Goal: Task Accomplishment & Management: Use online tool/utility

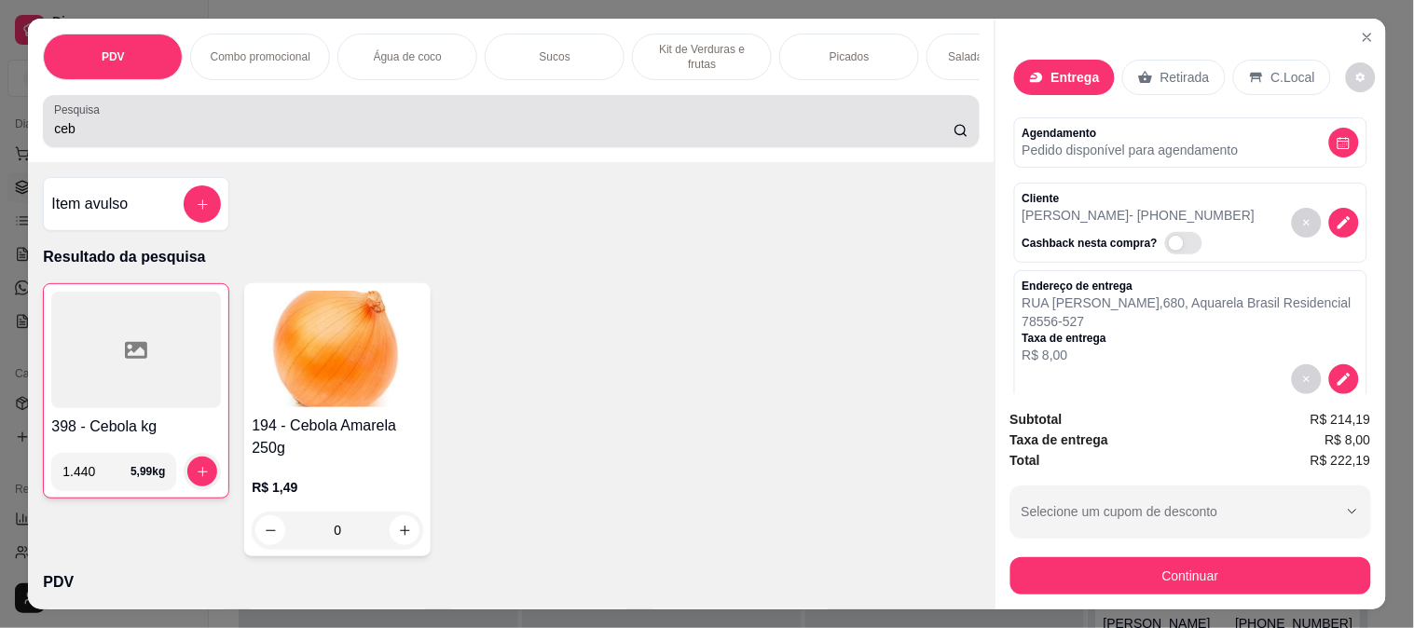
click at [408, 131] on input "ceb" at bounding box center [503, 128] width 899 height 19
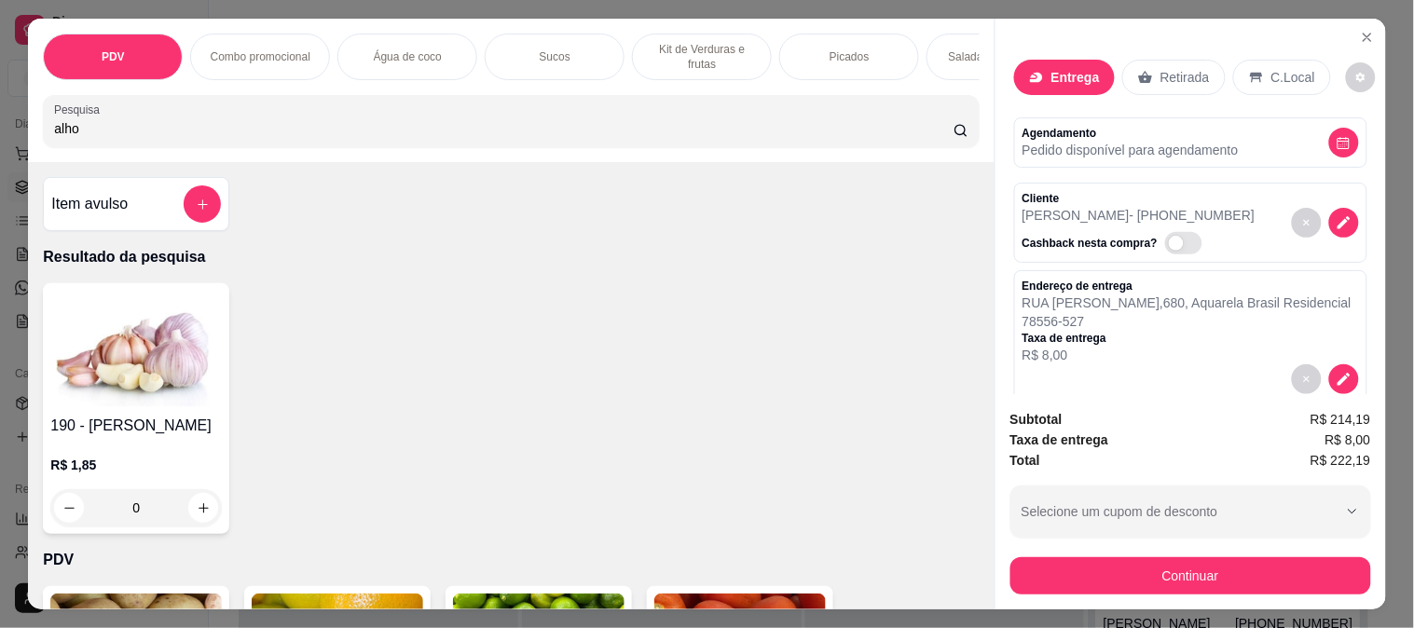
click at [147, 138] on input "alho" at bounding box center [503, 128] width 899 height 19
type input "alho"
click at [197, 515] on icon "increase-product-quantity" at bounding box center [204, 508] width 14 height 14
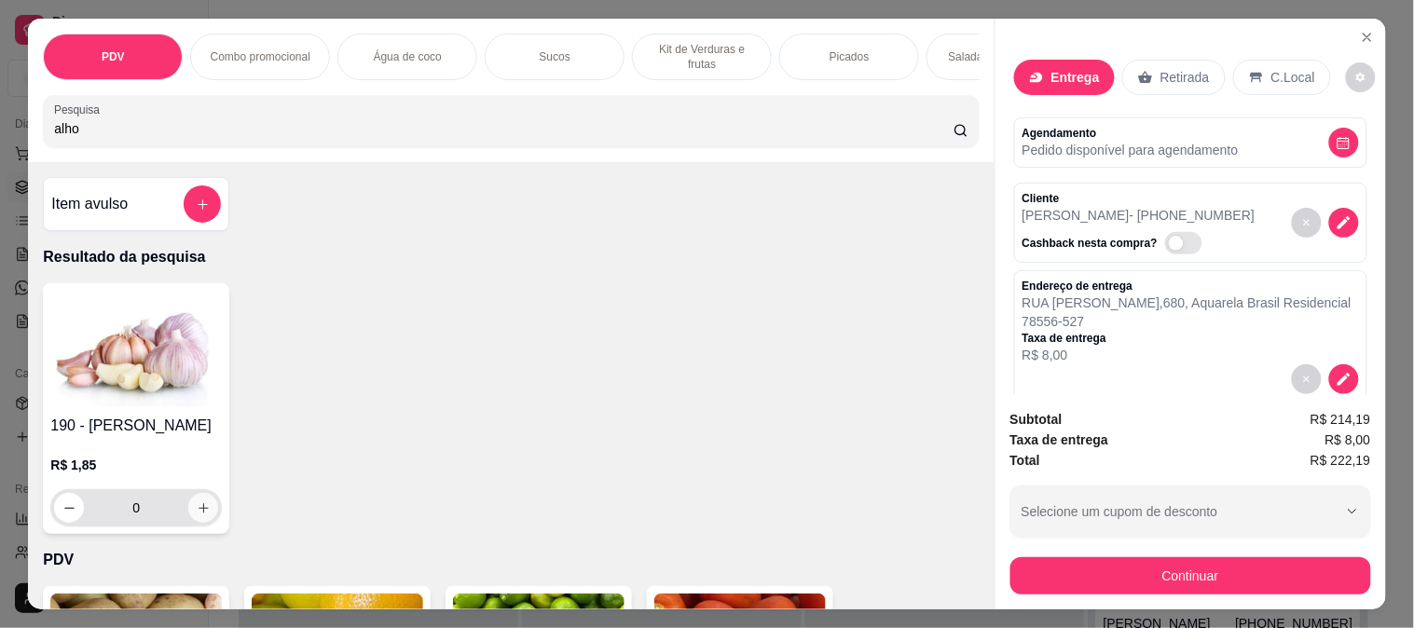
click at [197, 515] on icon "increase-product-quantity" at bounding box center [204, 508] width 14 height 14
type input "4"
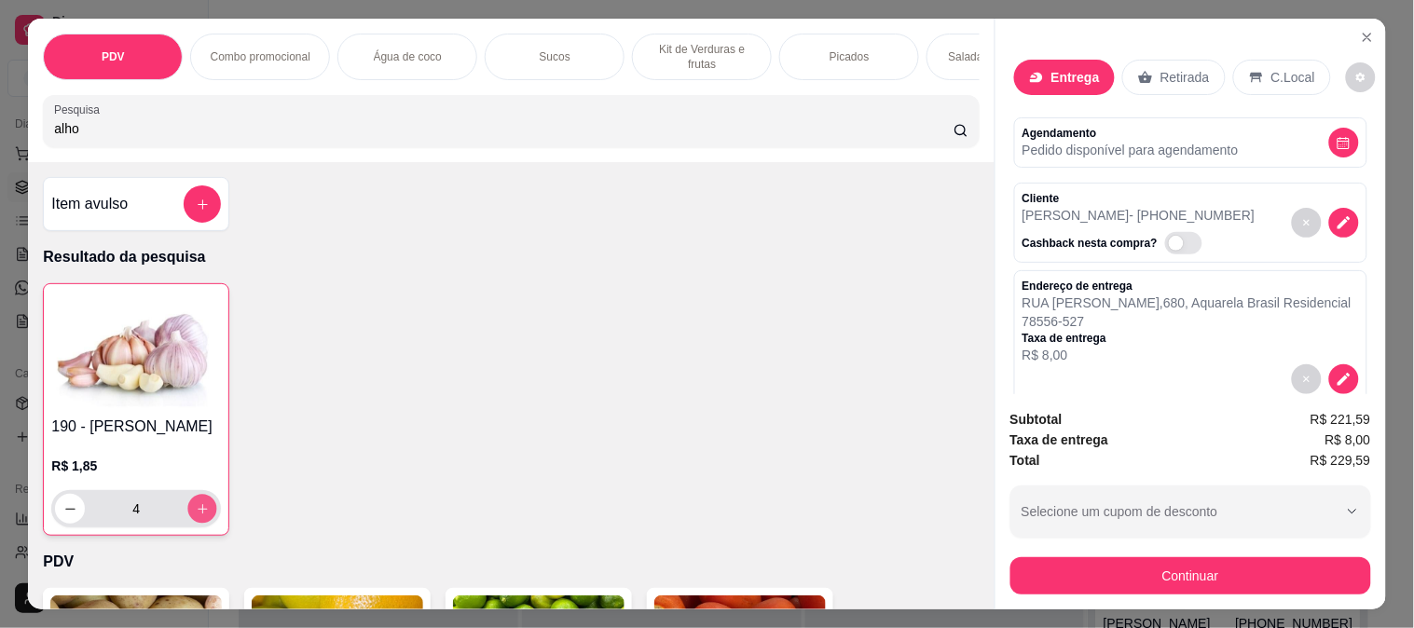
click at [196, 516] on icon "increase-product-quantity" at bounding box center [203, 509] width 14 height 14
type input "6"
click at [196, 516] on icon "increase-product-quantity" at bounding box center [203, 509] width 14 height 14
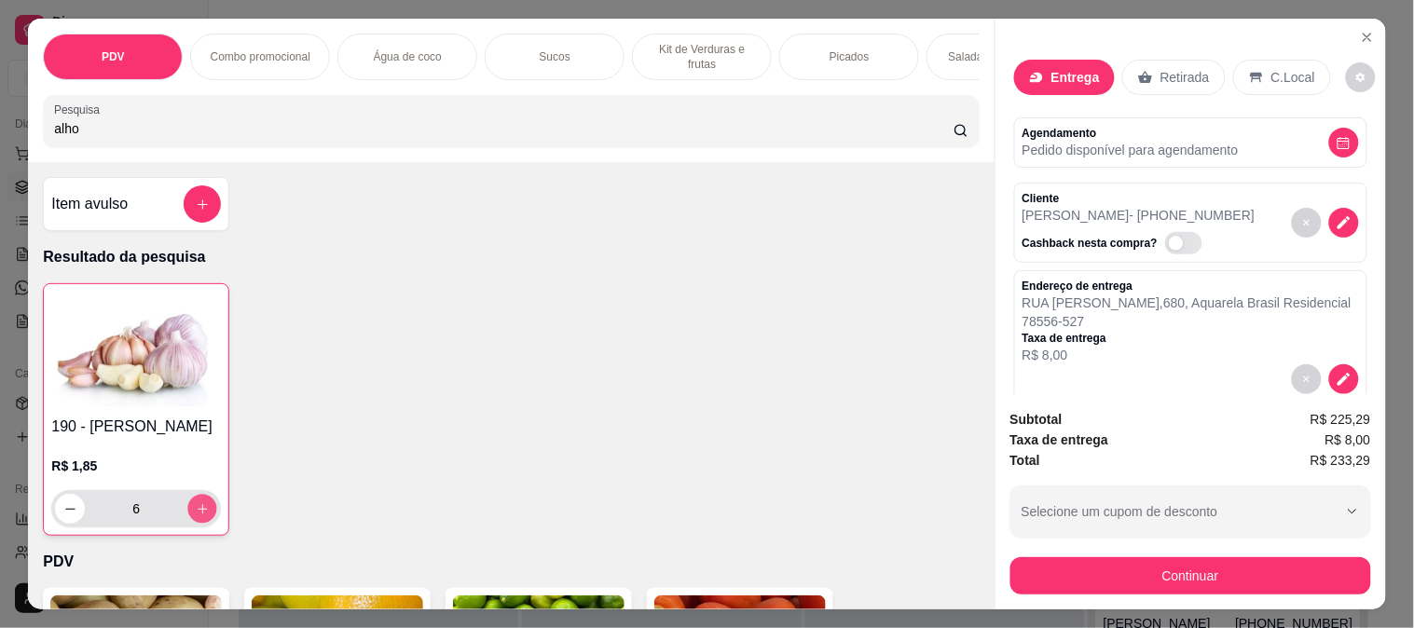
type input "7"
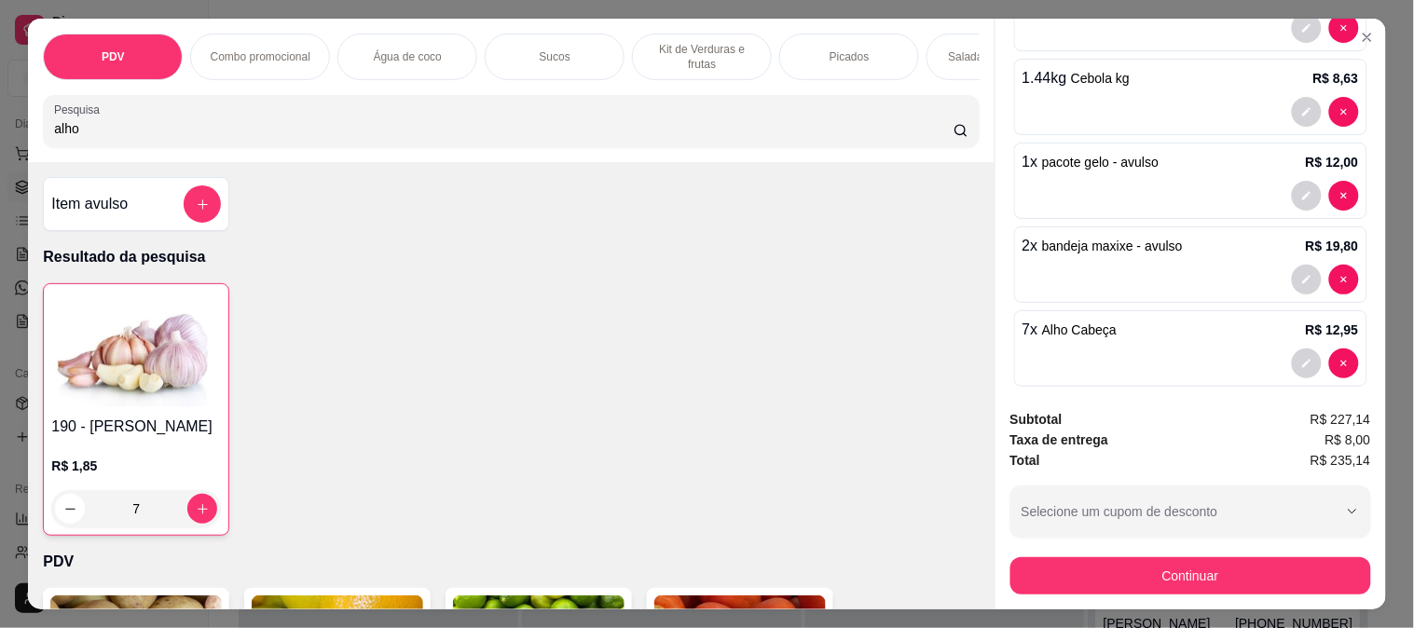
scroll to position [744, 0]
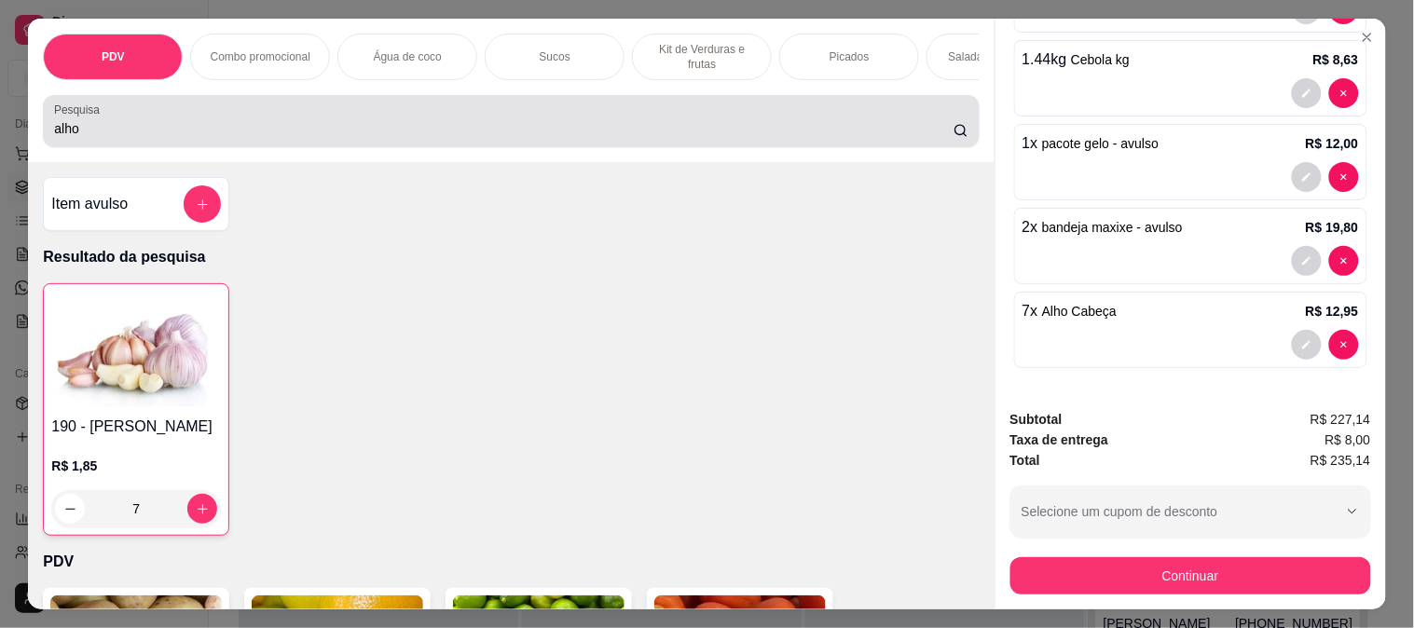
click at [310, 140] on div "alho" at bounding box center [510, 121] width 913 height 37
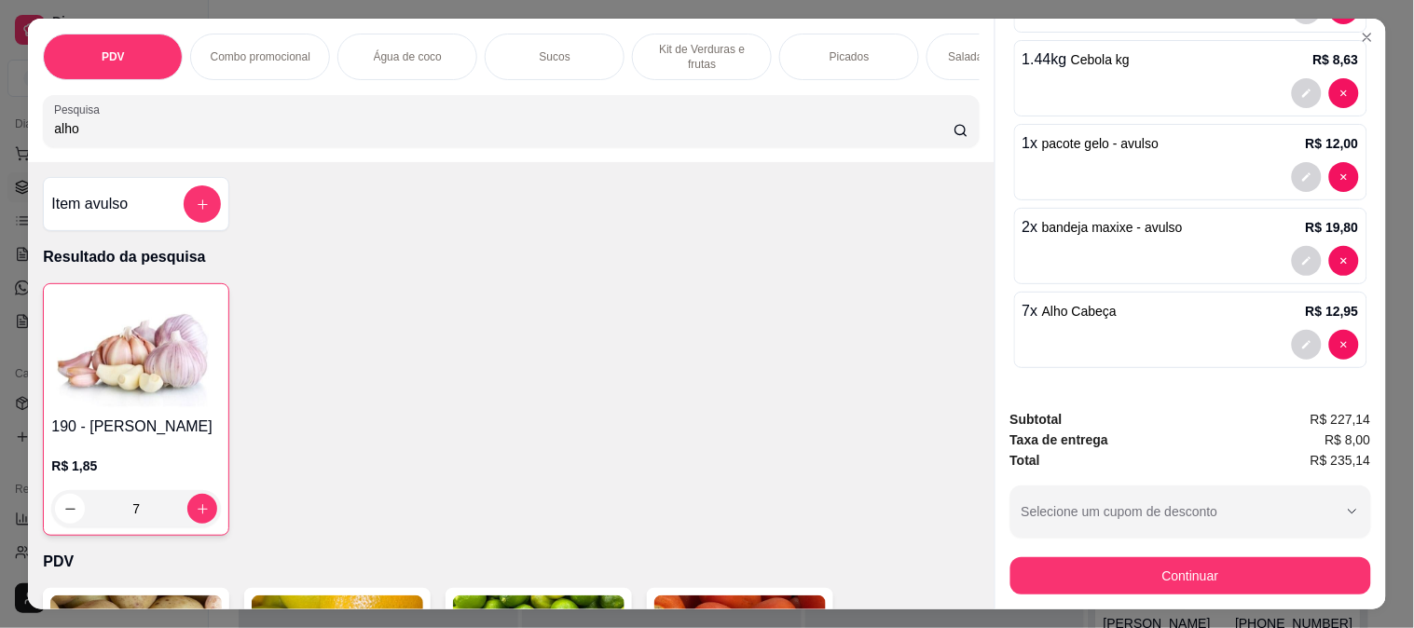
click at [310, 140] on div "alho" at bounding box center [510, 121] width 913 height 37
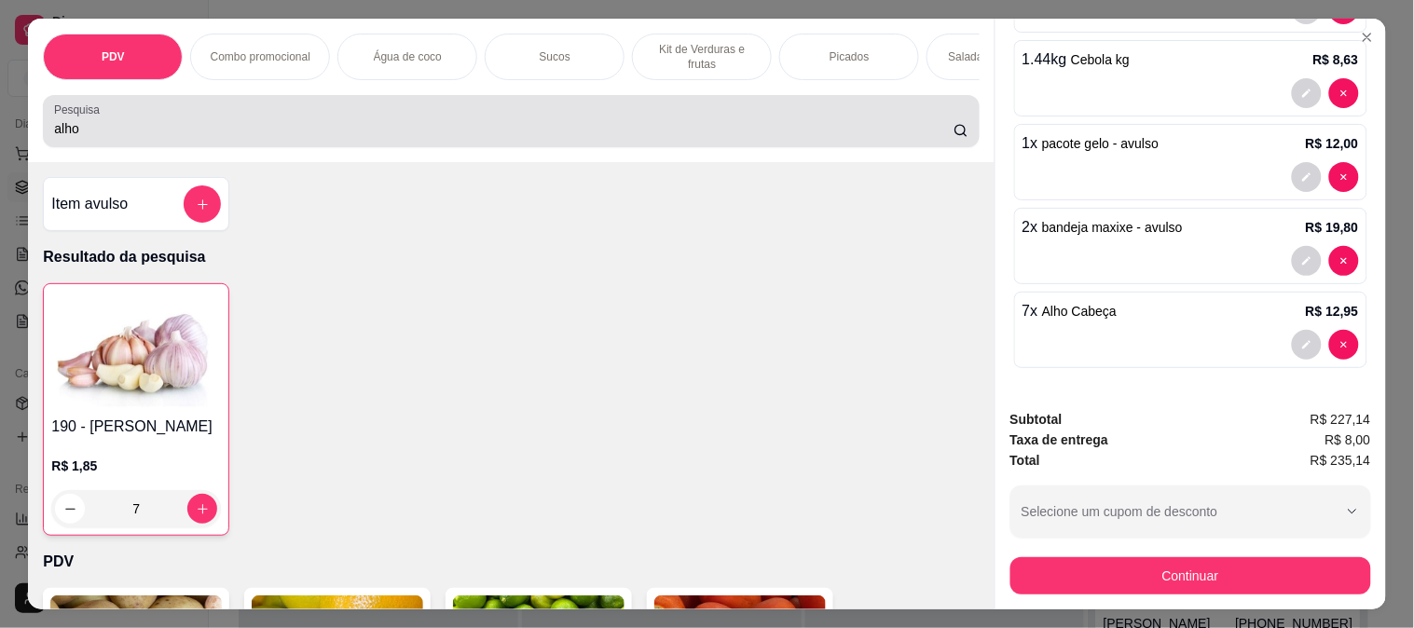
click at [310, 140] on div "alho" at bounding box center [510, 121] width 913 height 37
drag, startPoint x: 310, startPoint y: 146, endPoint x: 177, endPoint y: 117, distance: 136.6
click at [262, 135] on div "alho" at bounding box center [510, 121] width 913 height 37
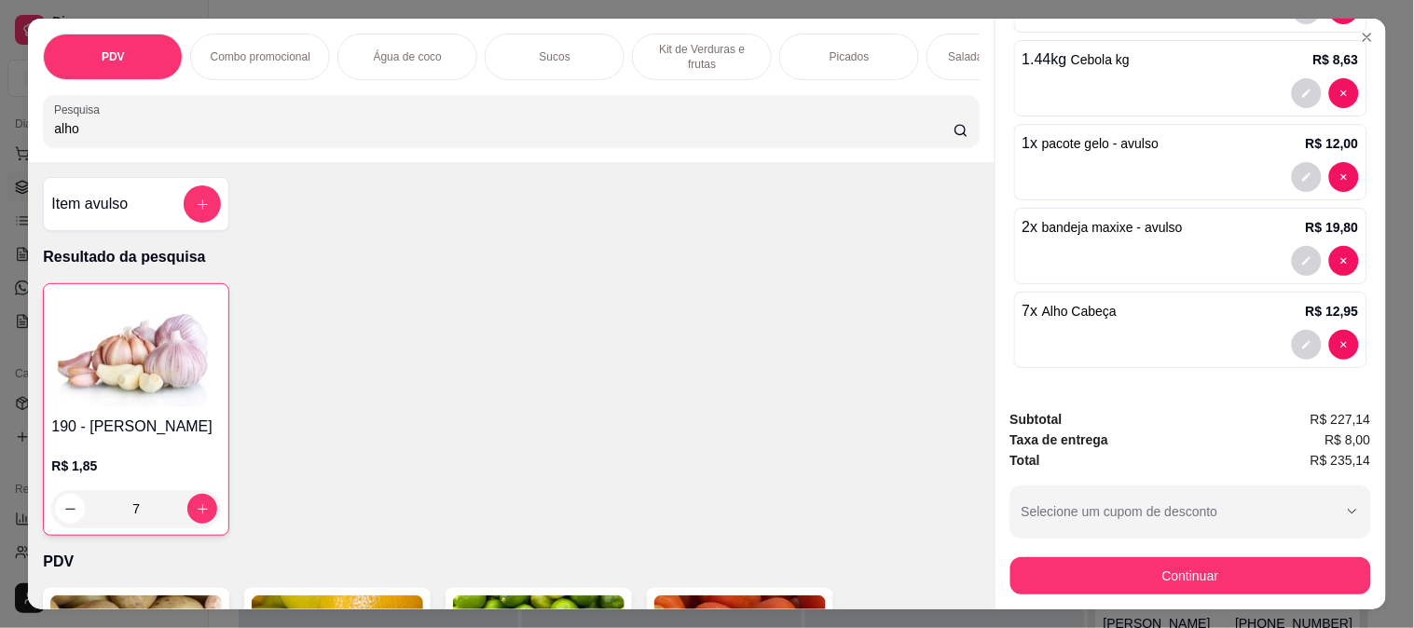
click at [65, 133] on input "alho" at bounding box center [503, 128] width 899 height 19
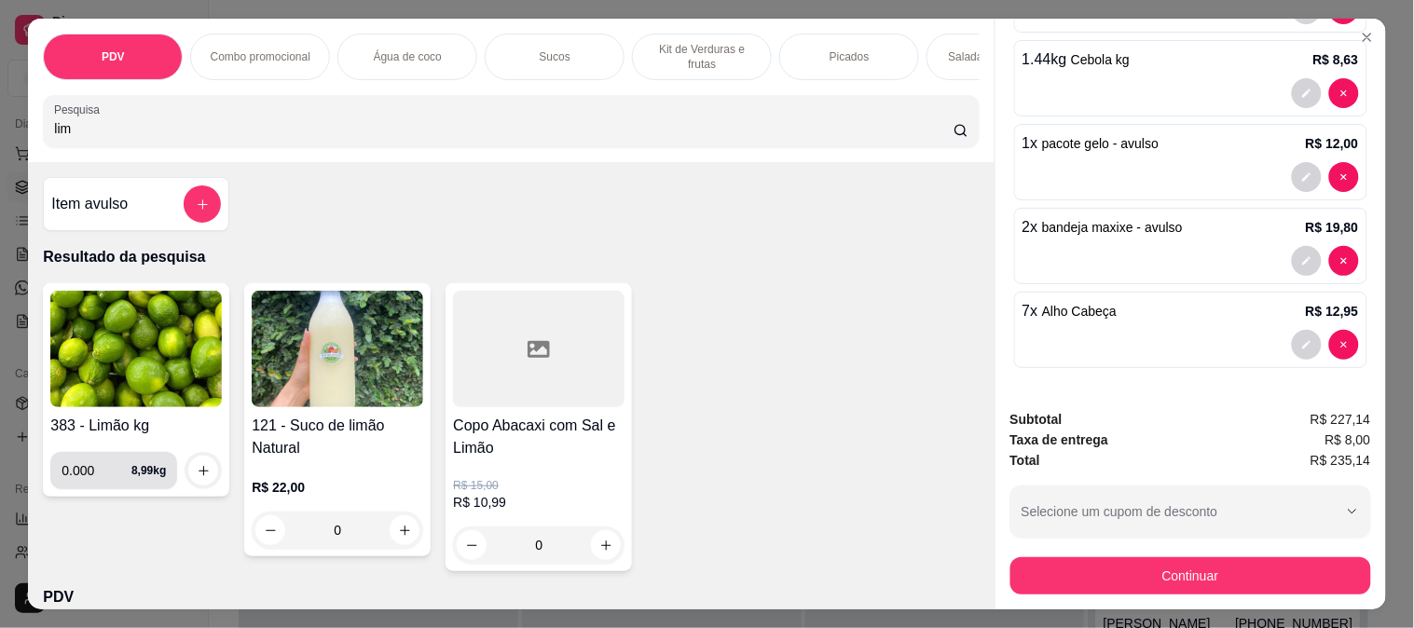
type input "lim"
click at [82, 486] on input "0.000" at bounding box center [97, 470] width 70 height 37
type input "1.240"
click at [188, 476] on button "increase-product-quantity" at bounding box center [203, 471] width 30 height 30
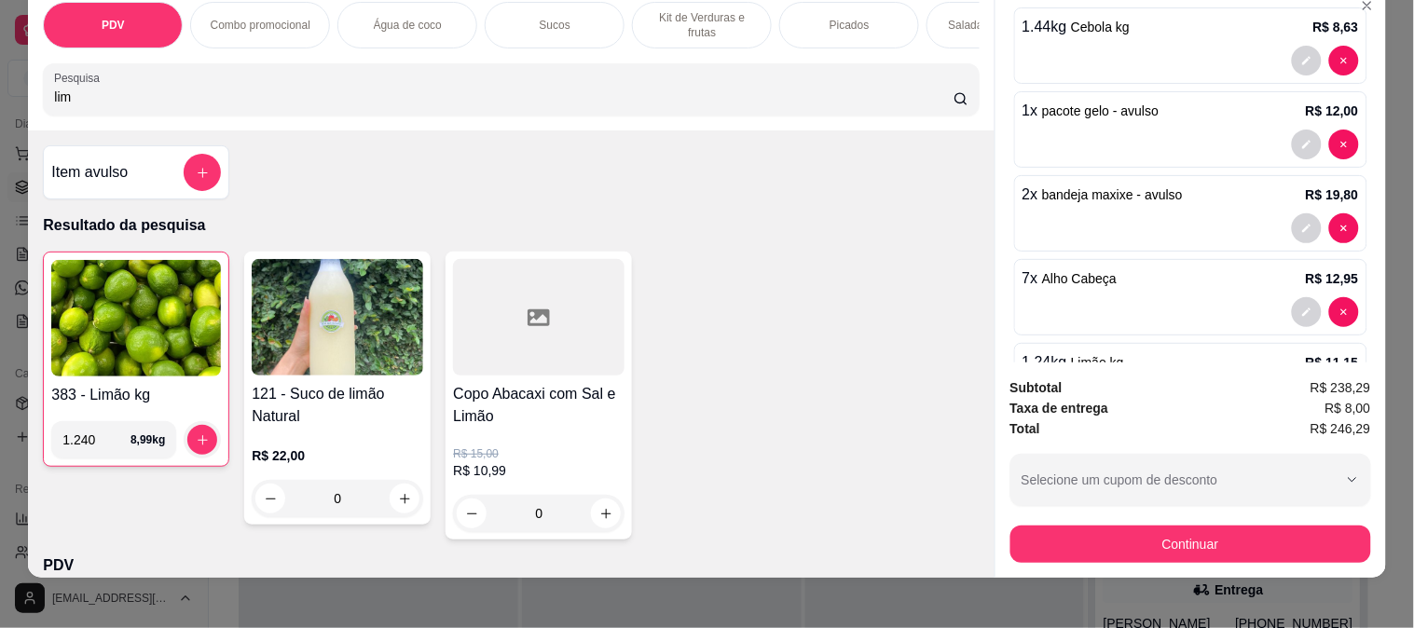
scroll to position [48, 0]
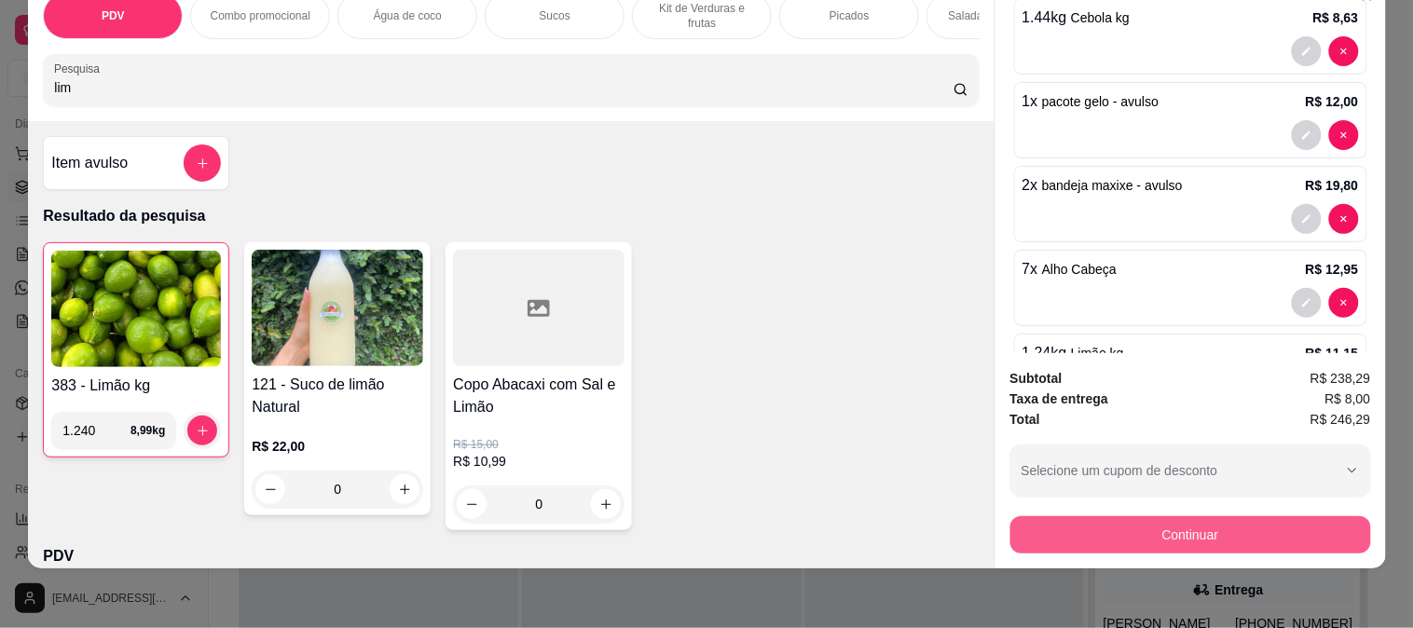
click at [1249, 523] on button "Continuar" at bounding box center [1190, 534] width 361 height 37
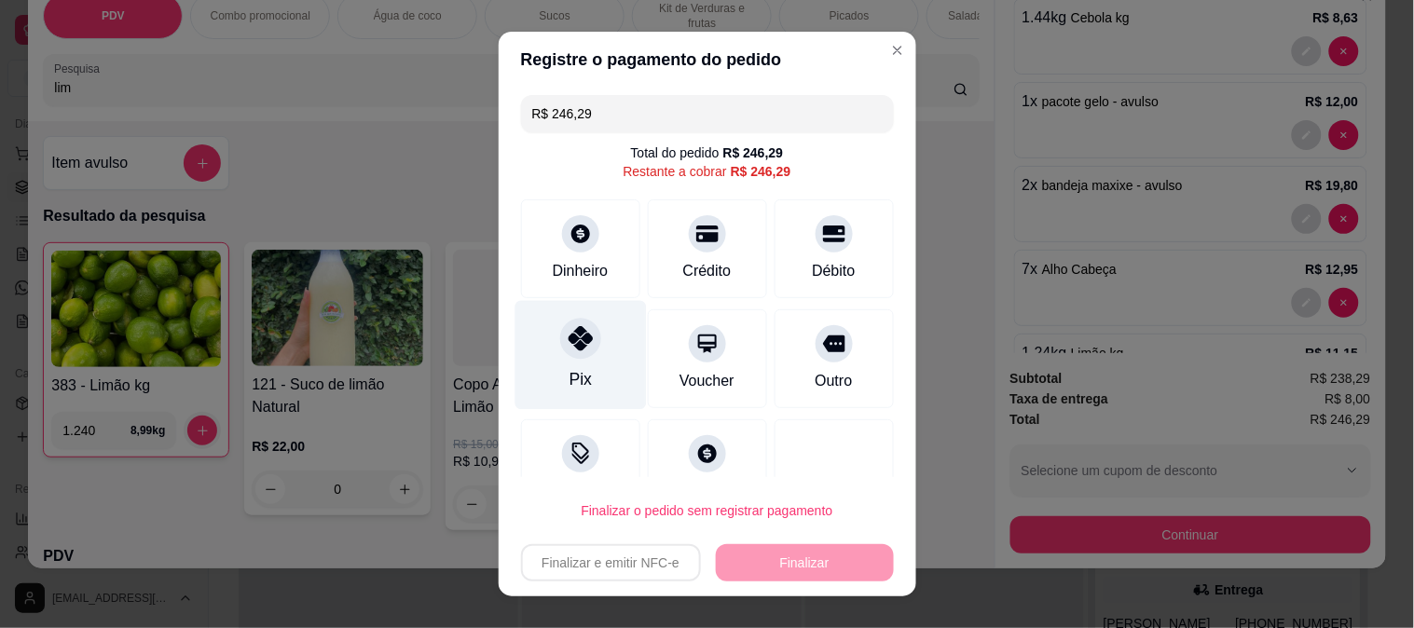
click at [578, 364] on div "Pix" at bounding box center [580, 354] width 131 height 109
type input "R$ 0,00"
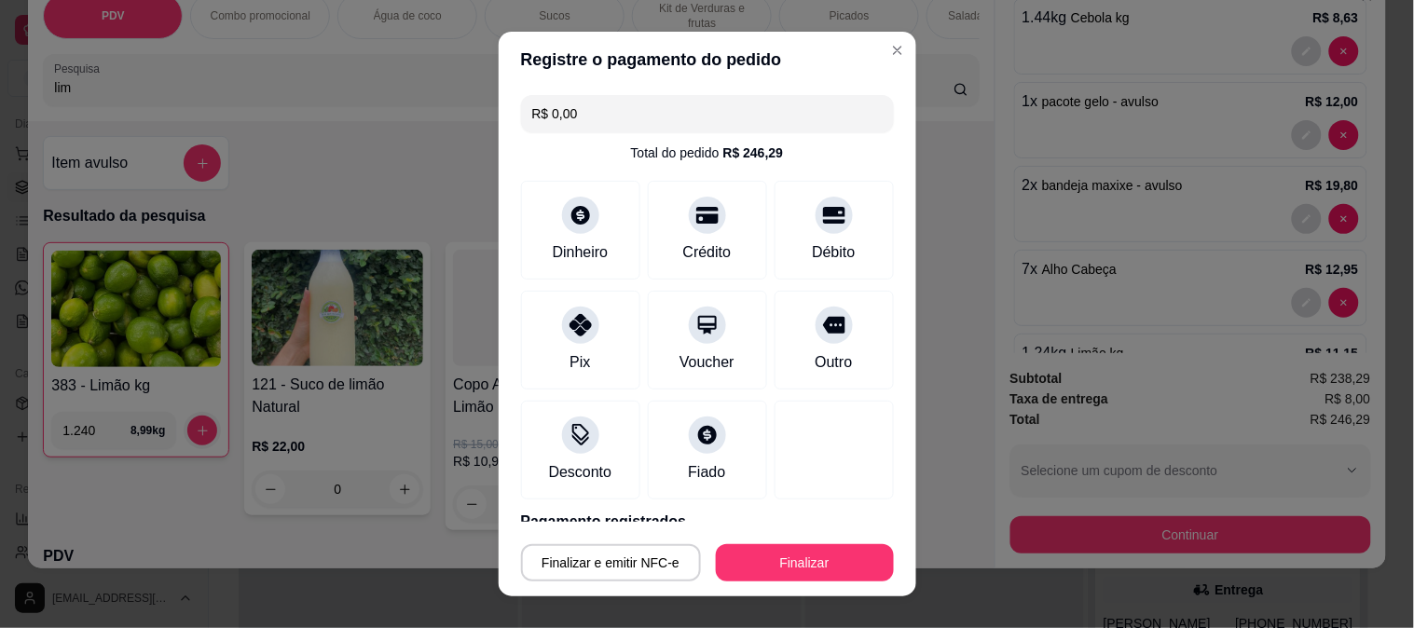
click at [778, 573] on button "Finalizar" at bounding box center [805, 562] width 178 height 37
type input "0"
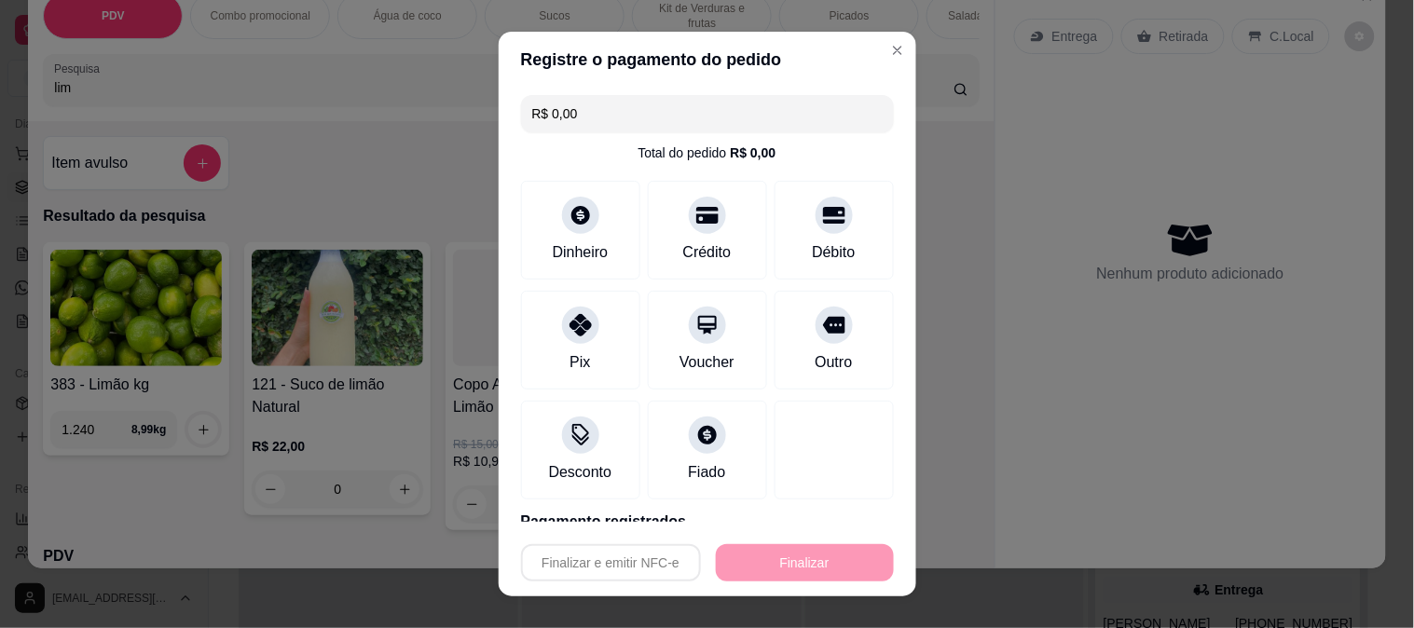
type input "-R$ 246,29"
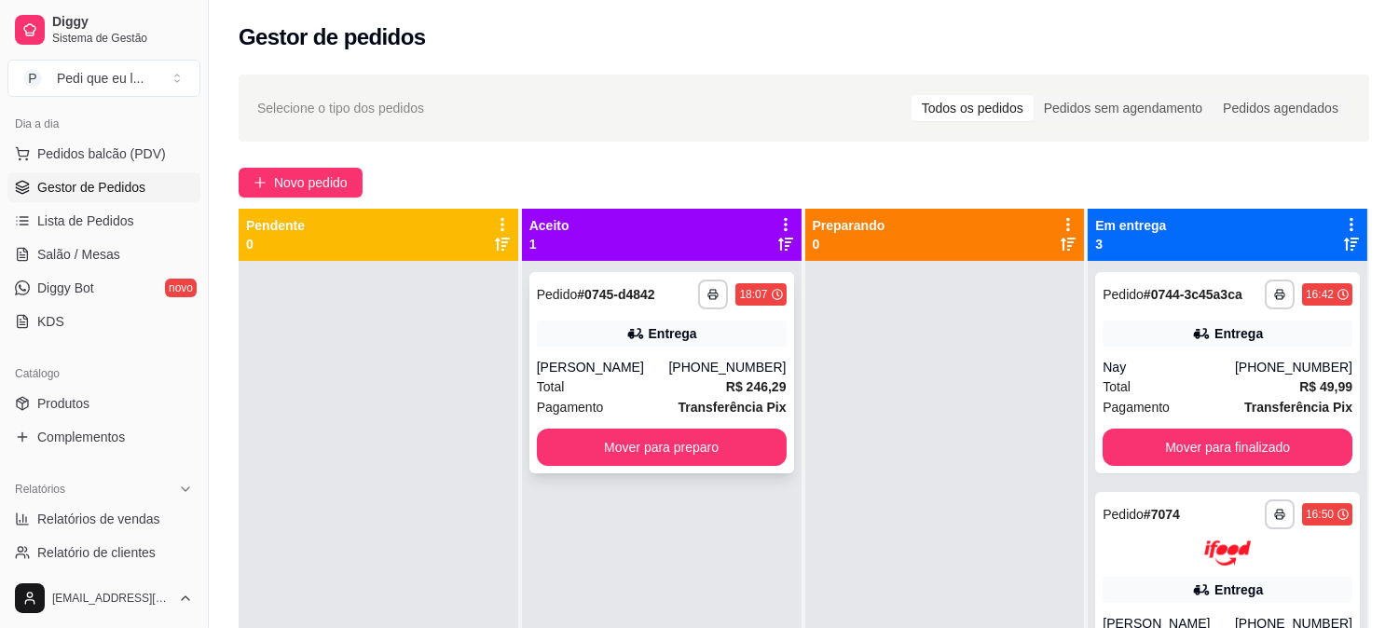
click at [658, 356] on div "**********" at bounding box center [661, 372] width 265 height 201
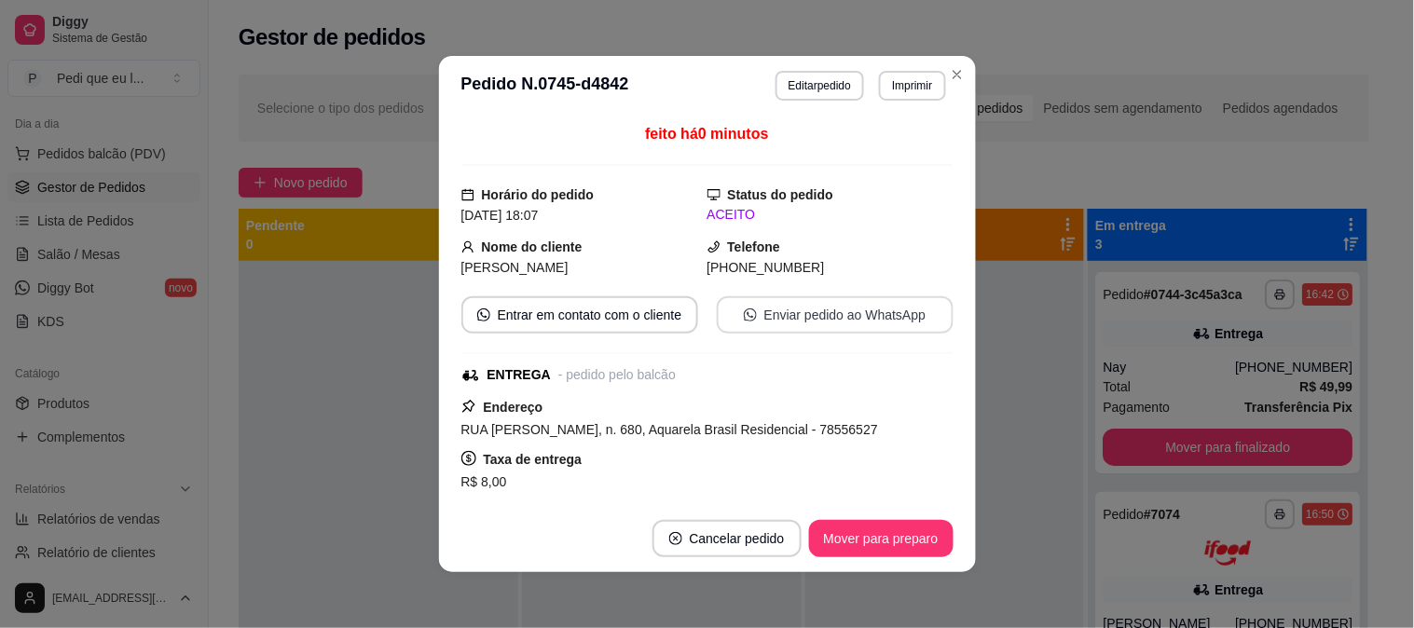
click at [824, 321] on button "Enviar pedido ao WhatsApp" at bounding box center [835, 314] width 237 height 37
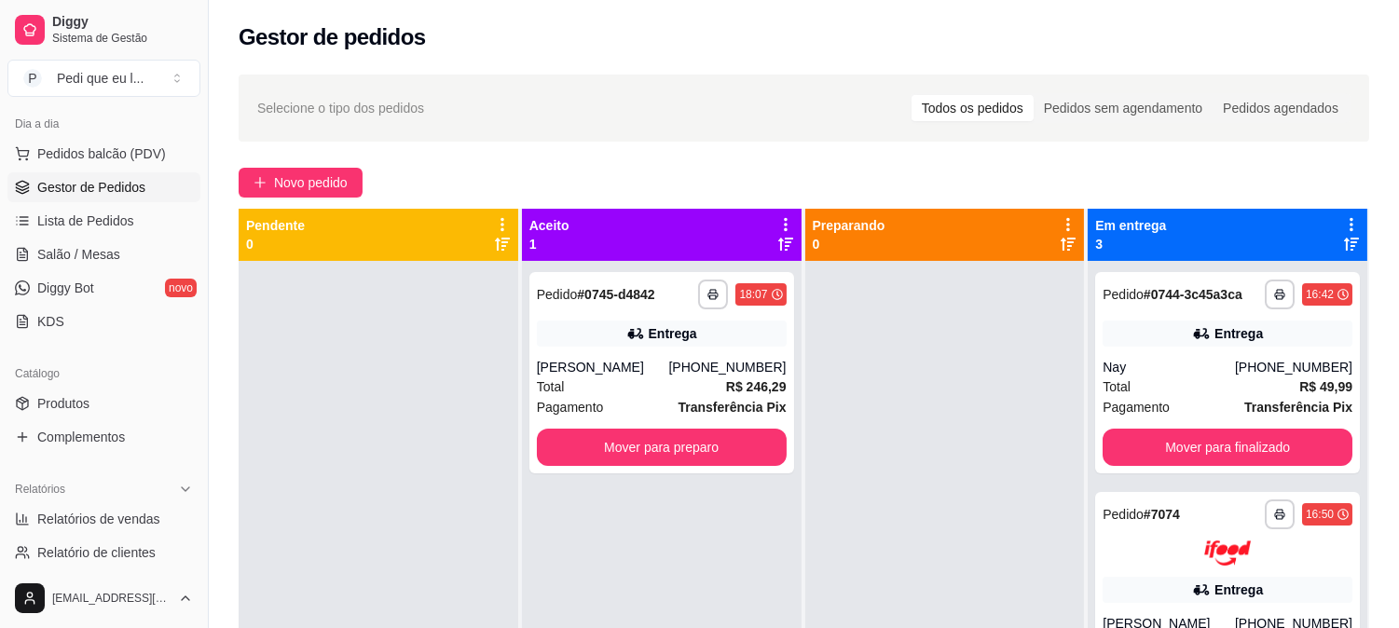
click at [947, 66] on div "**********" at bounding box center [804, 461] width 1190 height 796
click at [667, 318] on div "**********" at bounding box center [661, 372] width 265 height 201
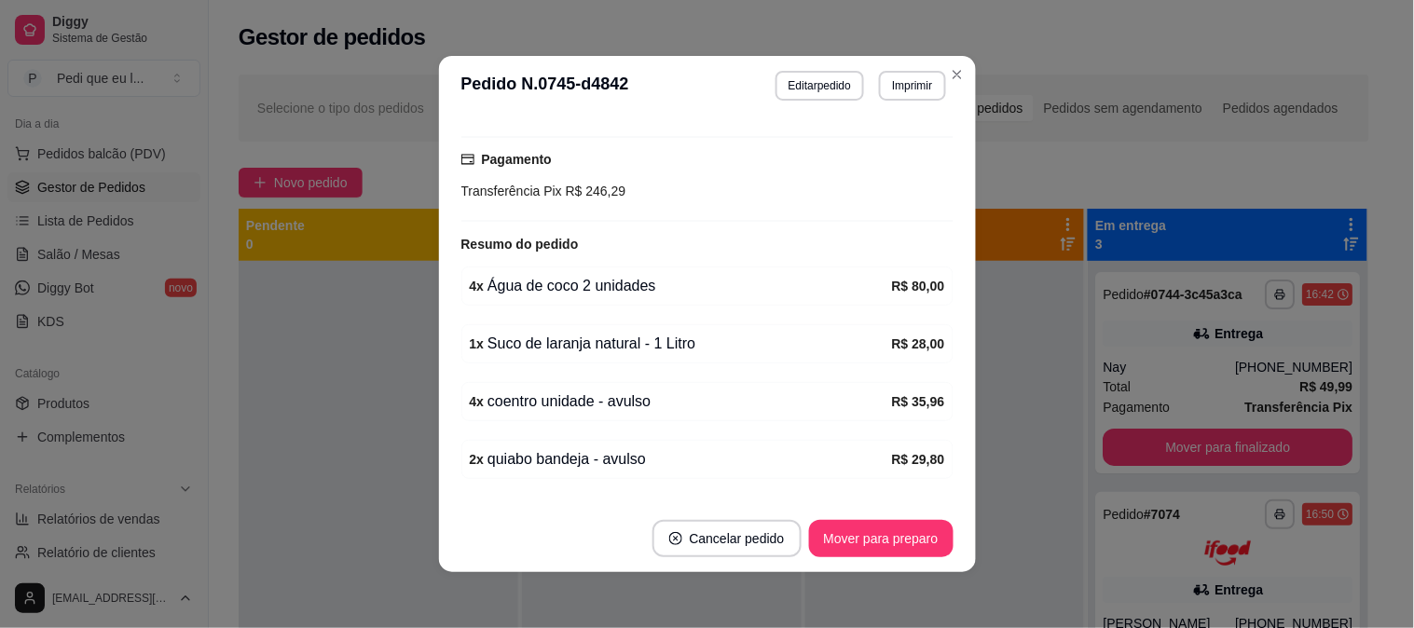
scroll to position [609, 0]
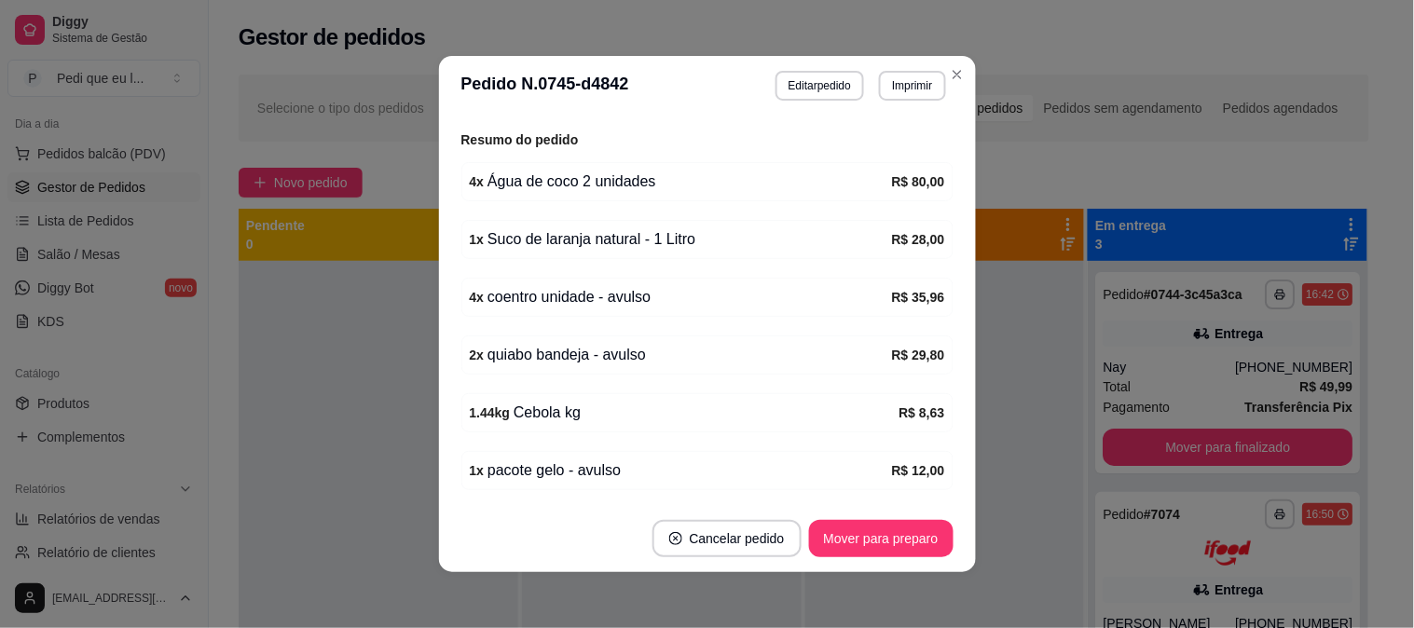
click at [840, 298] on div "4 x coentro unidade - avulso" at bounding box center [681, 297] width 422 height 22
click at [594, 311] on div "4 x coentro unidade - avulso R$ 35,96" at bounding box center [707, 297] width 492 height 39
click at [583, 300] on div "4 x coentro unidade - avulso" at bounding box center [681, 297] width 422 height 22
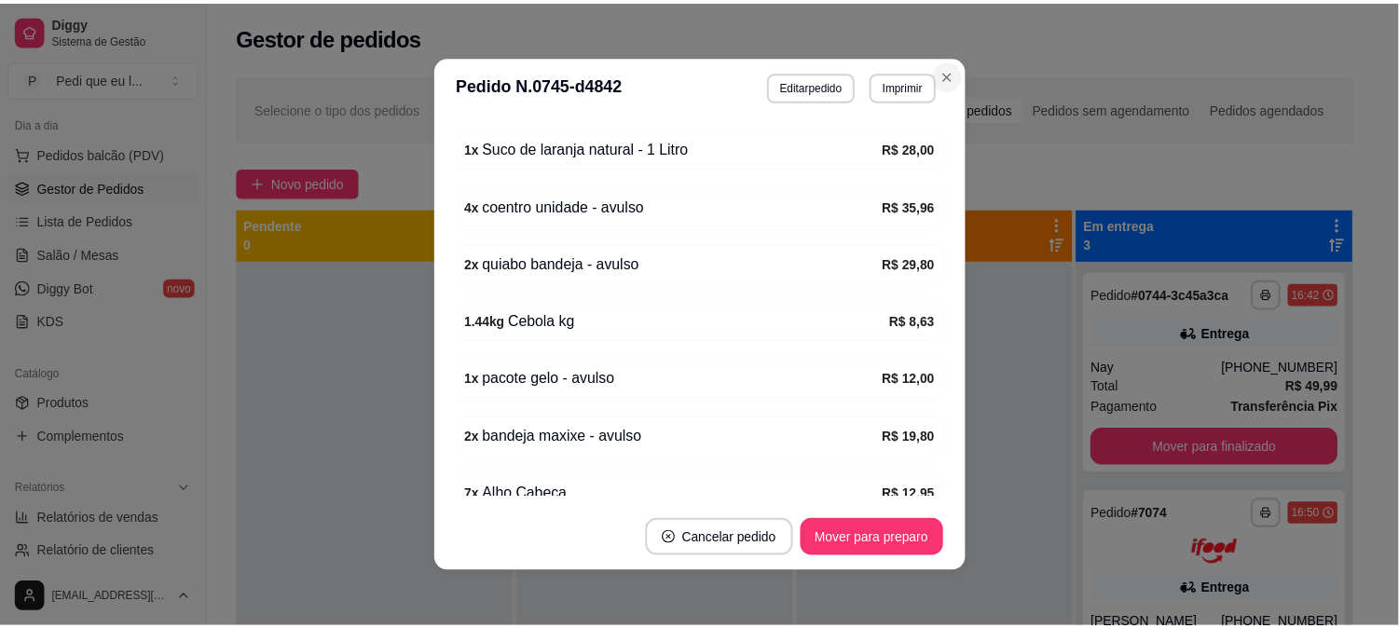
scroll to position [516, 0]
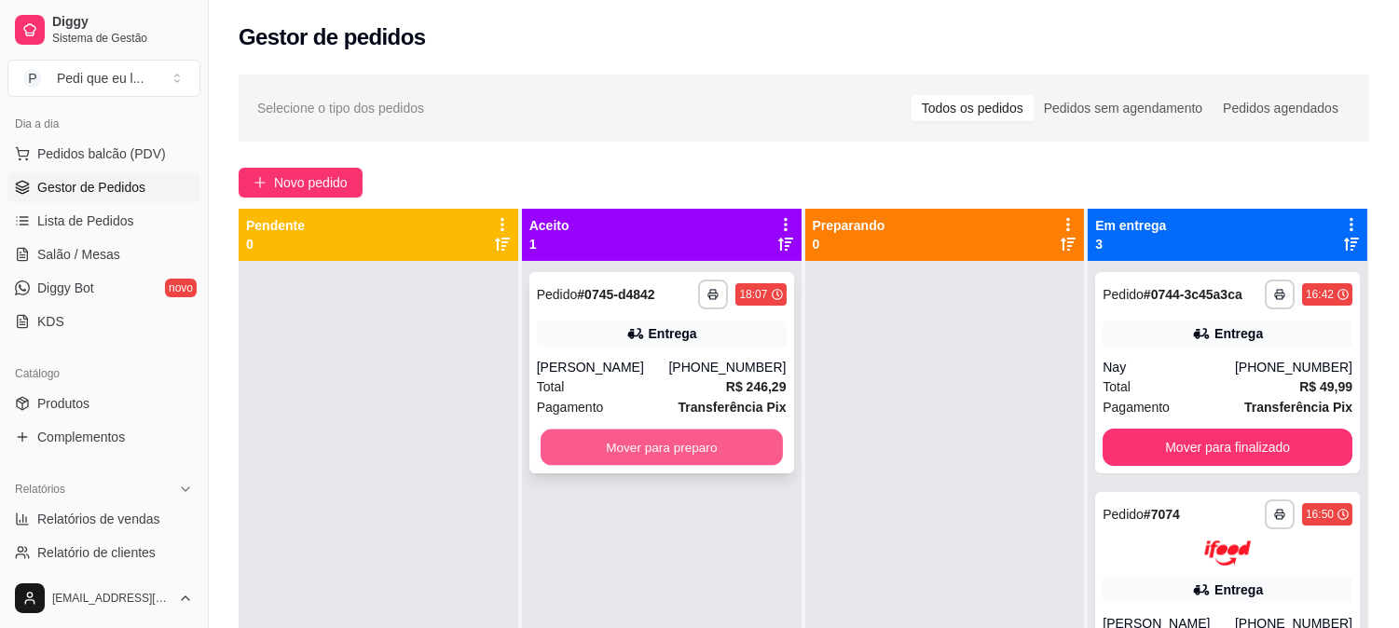
click at [768, 459] on button "Mover para preparo" at bounding box center [662, 448] width 242 height 36
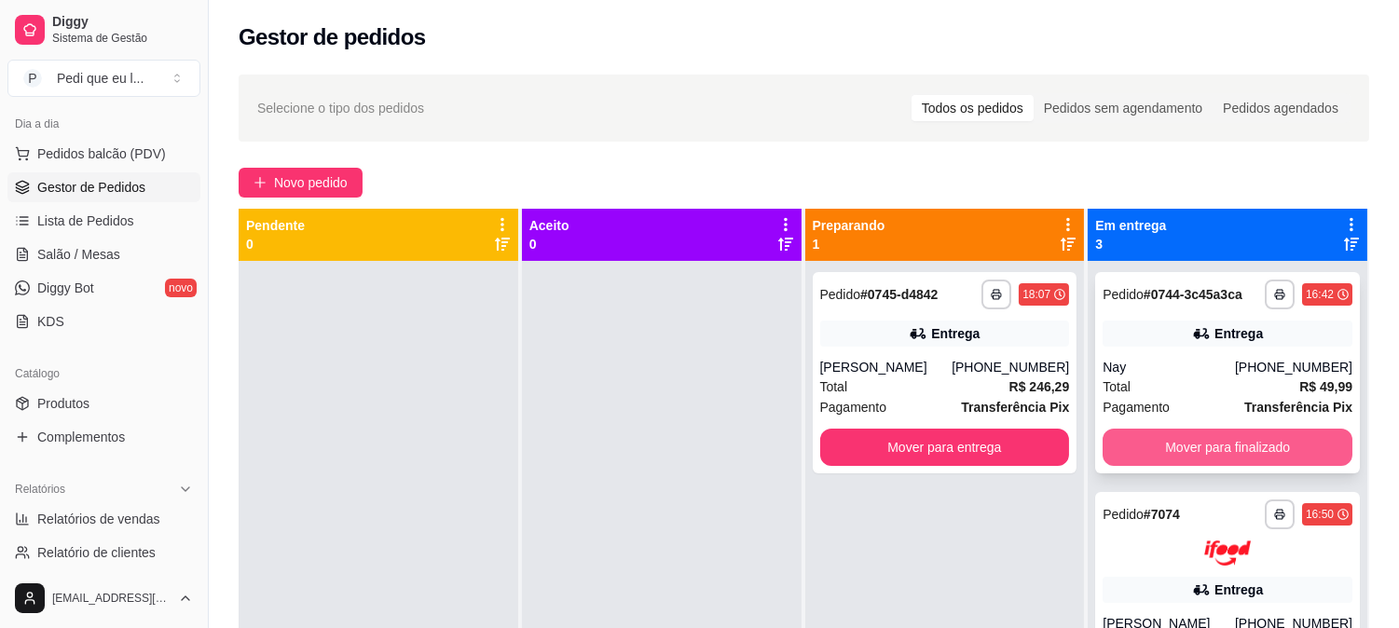
click at [1153, 435] on button "Mover para finalizado" at bounding box center [1228, 447] width 250 height 37
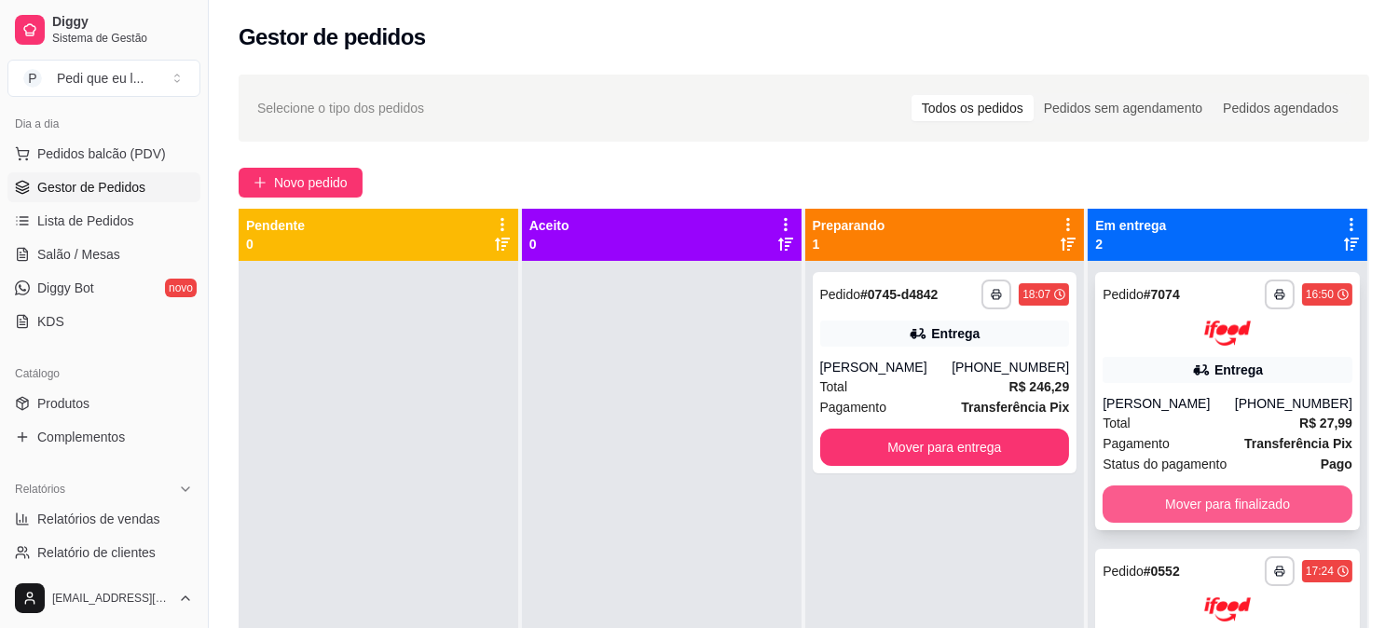
click at [1196, 516] on button "Mover para finalizado" at bounding box center [1228, 504] width 250 height 37
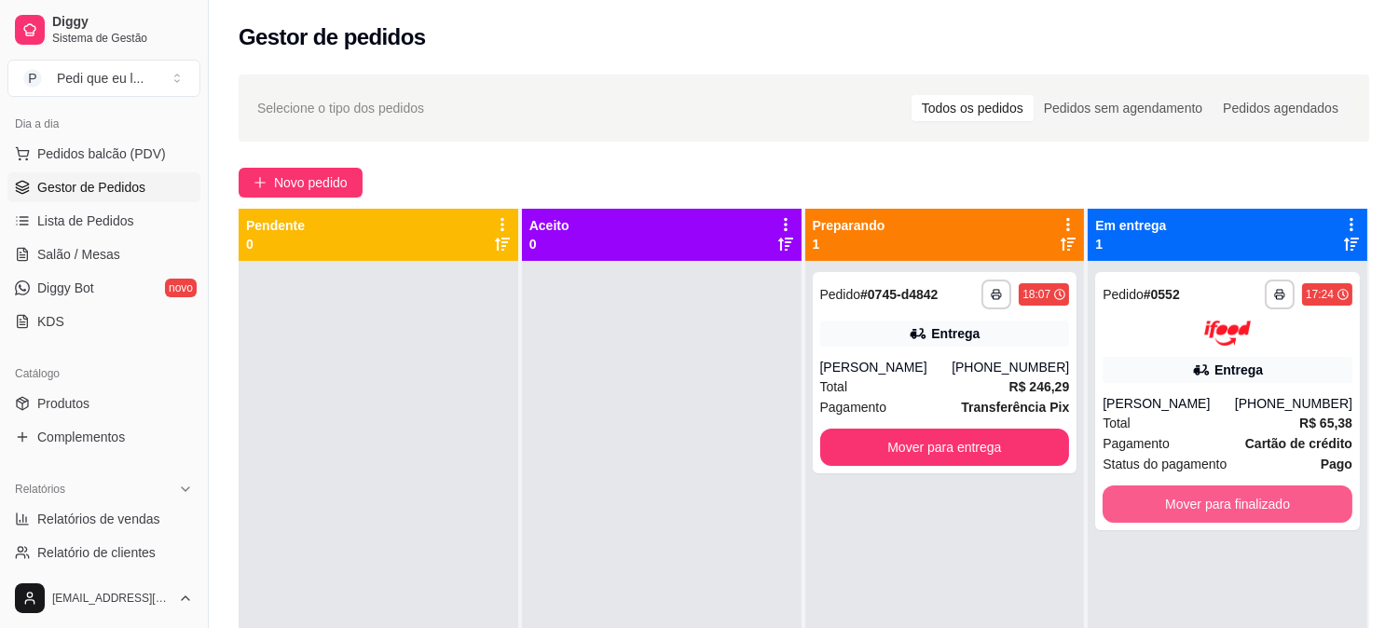
click at [1196, 516] on button "Mover para finalizado" at bounding box center [1228, 504] width 250 height 37
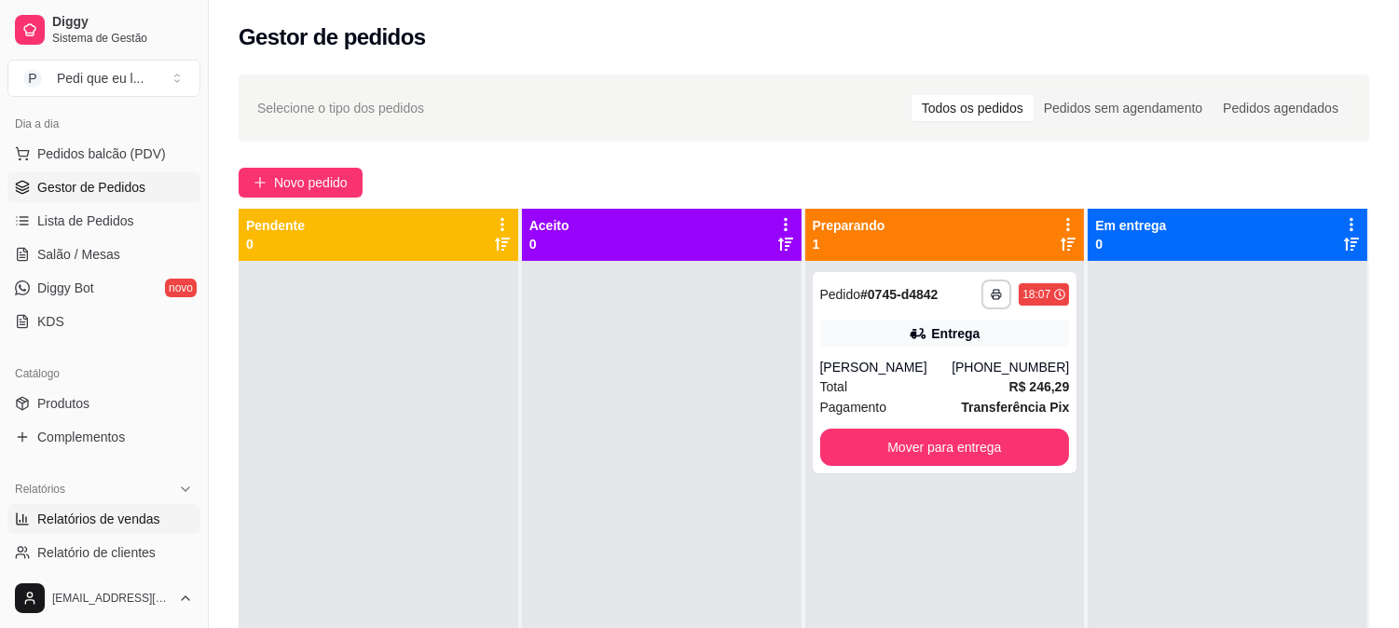
click at [126, 519] on span "Relatórios de vendas" at bounding box center [98, 519] width 123 height 19
select select "ALL"
select select "0"
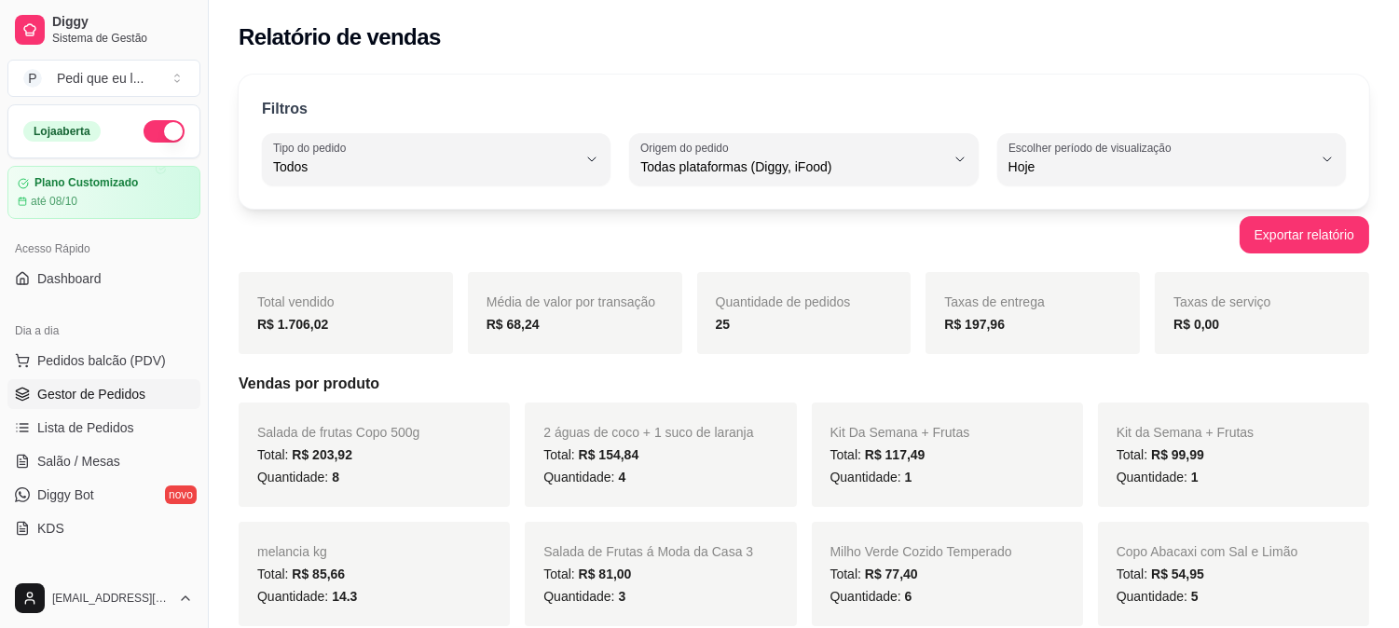
click at [89, 379] on link "Gestor de Pedidos" at bounding box center [103, 394] width 193 height 30
